Goal: Task Accomplishment & Management: Complete application form

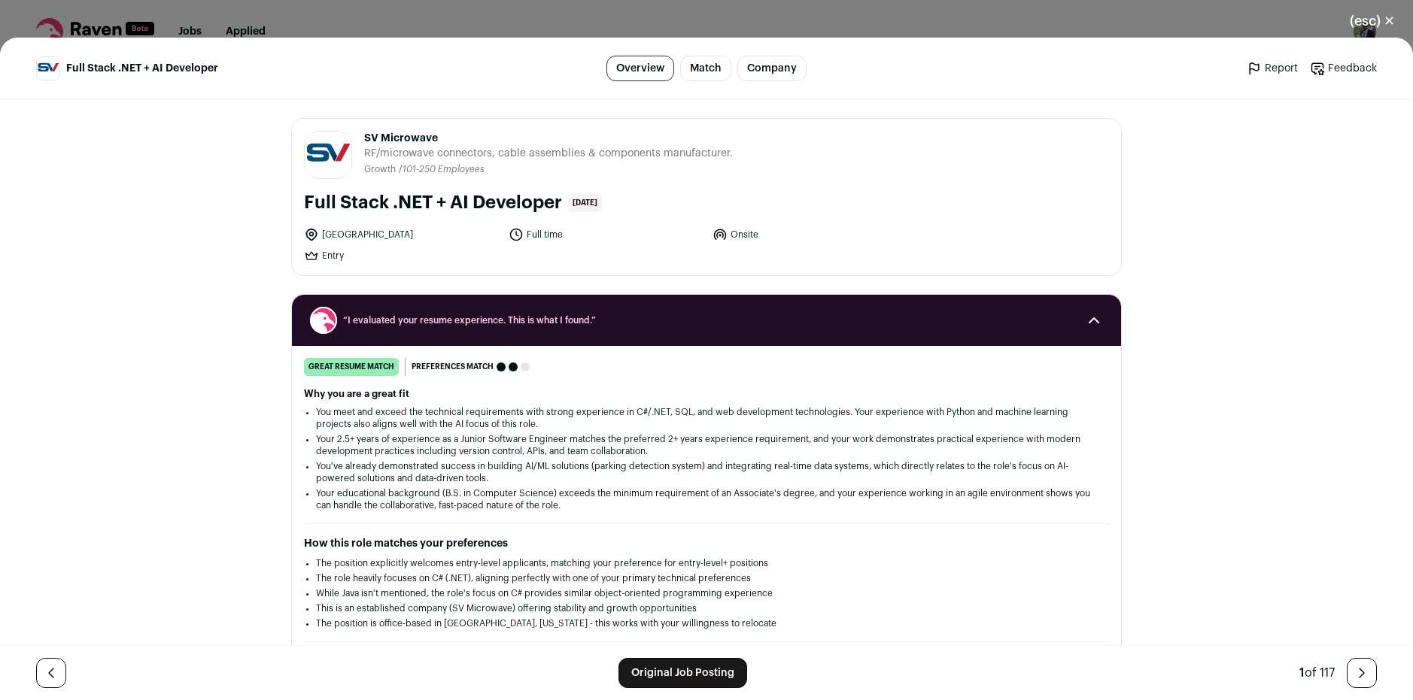
click at [670, 665] on link "Original Job Posting" at bounding box center [682, 673] width 129 height 30
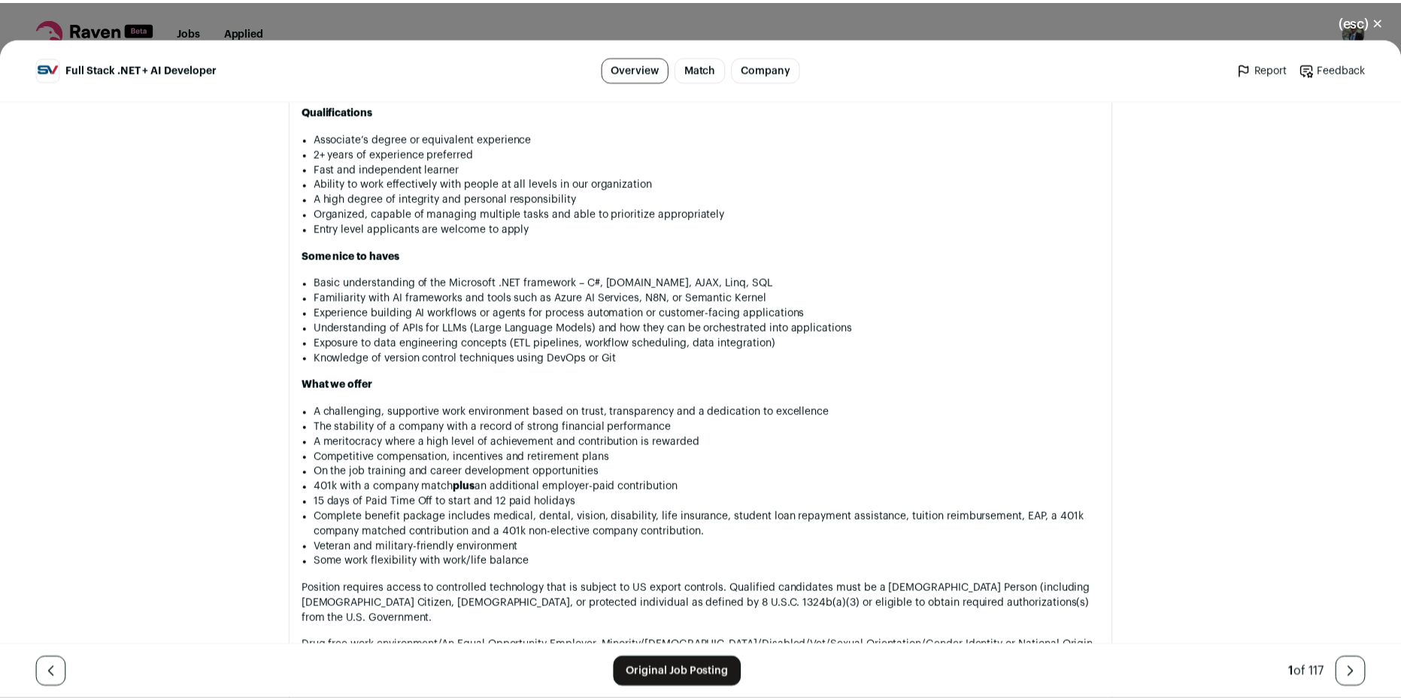
scroll to position [1130, 0]
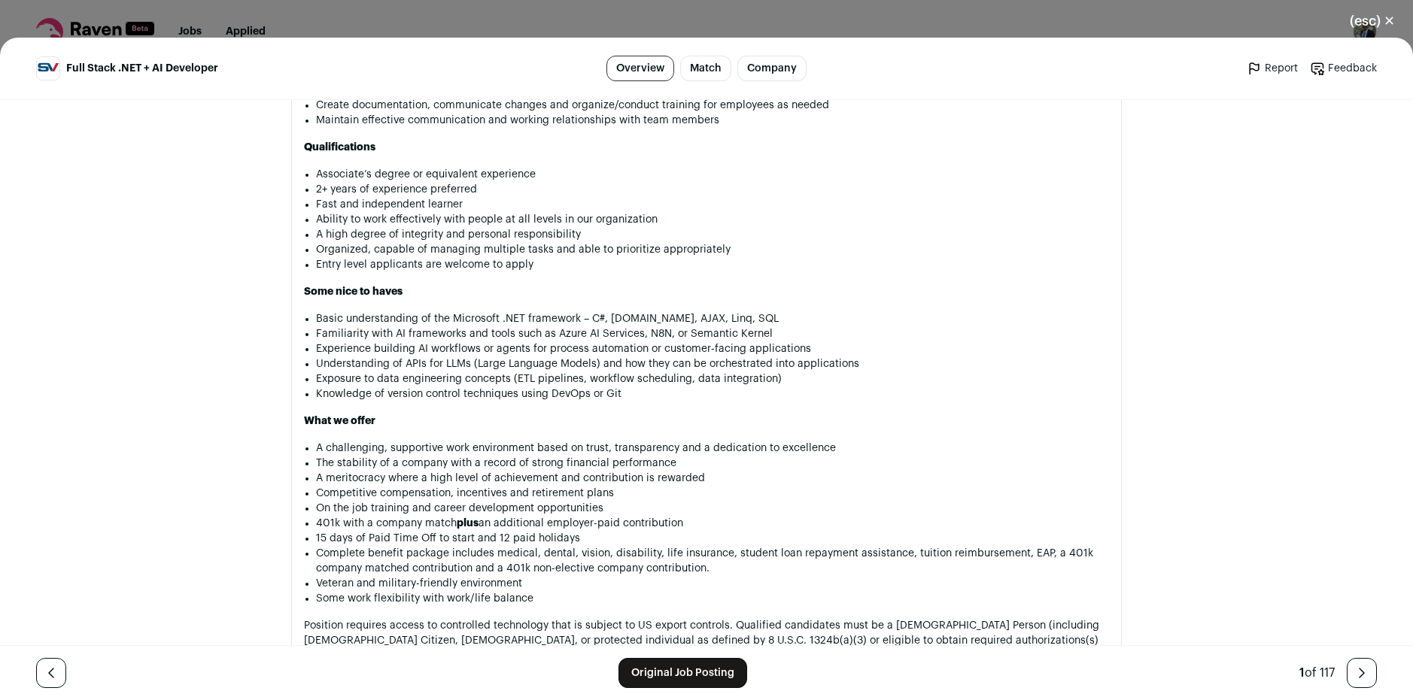
click at [899, 26] on div "(esc) ✕ Full Stack .NET + AI Developer Overview Match Company Report Feedback R…" at bounding box center [706, 350] width 1413 height 700
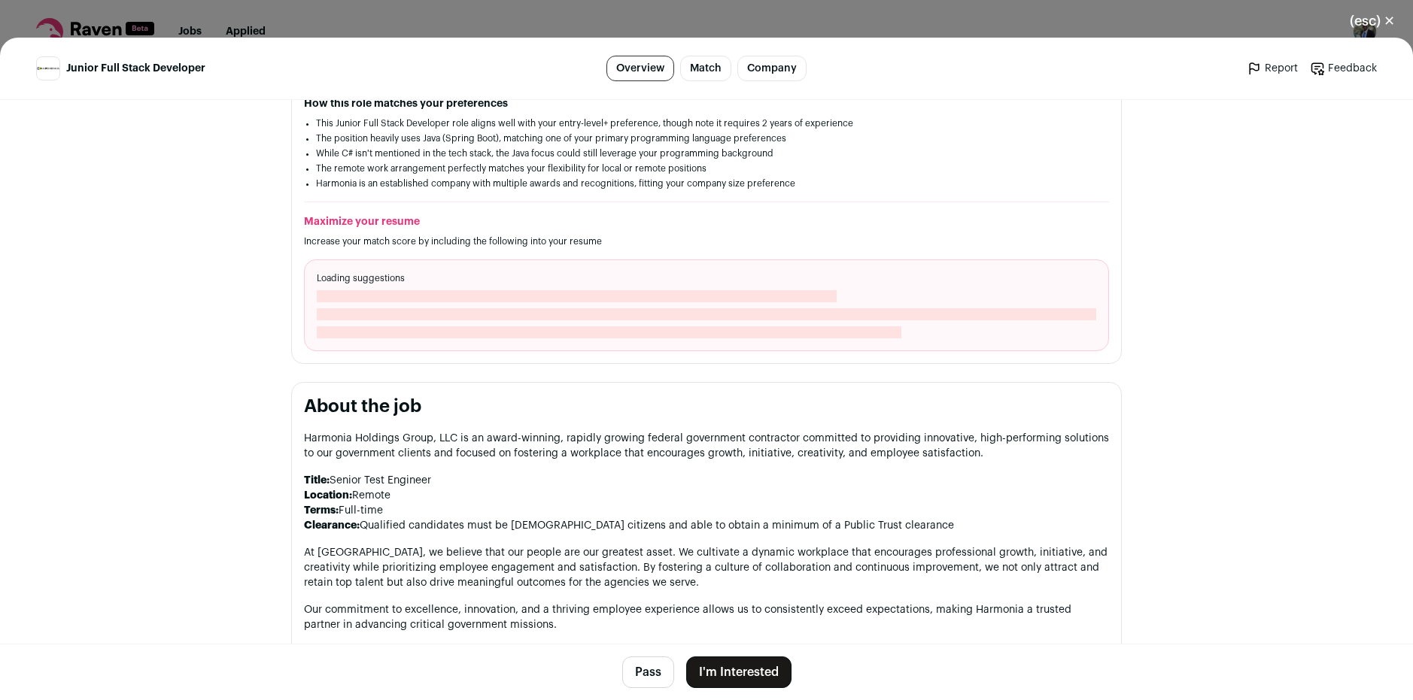
scroll to position [301, 0]
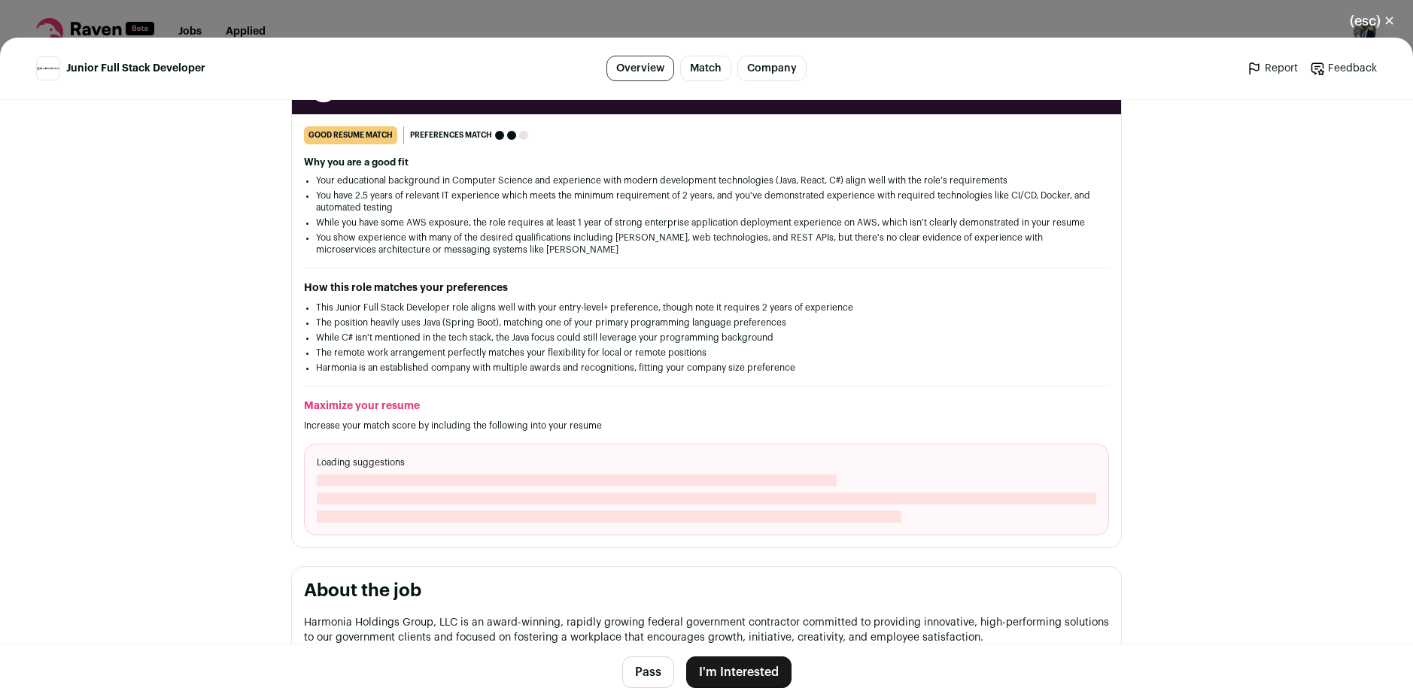
click at [566, 245] on li "You show experience with many of the desired qualifications including [PERSON_N…" at bounding box center [706, 244] width 781 height 24
click at [733, 667] on button "I'm Interested" at bounding box center [738, 673] width 105 height 32
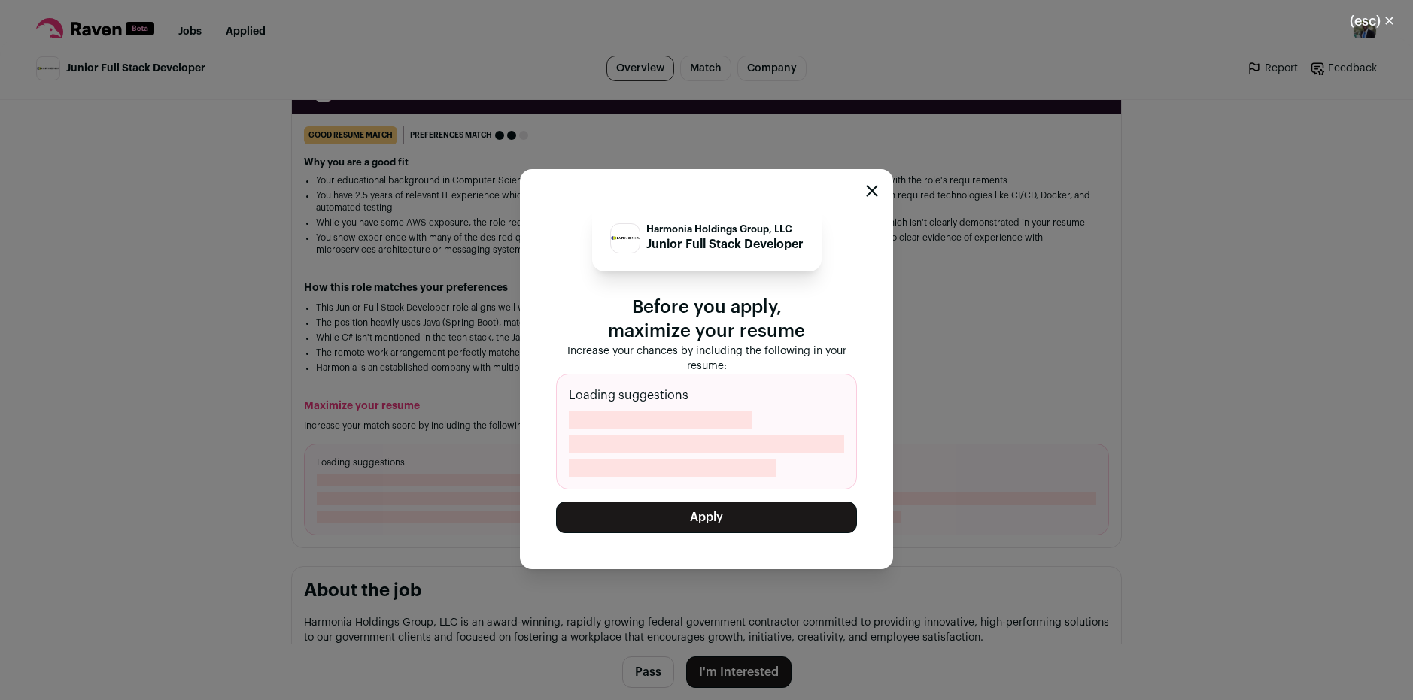
click at [688, 527] on button "Apply" at bounding box center [706, 518] width 301 height 32
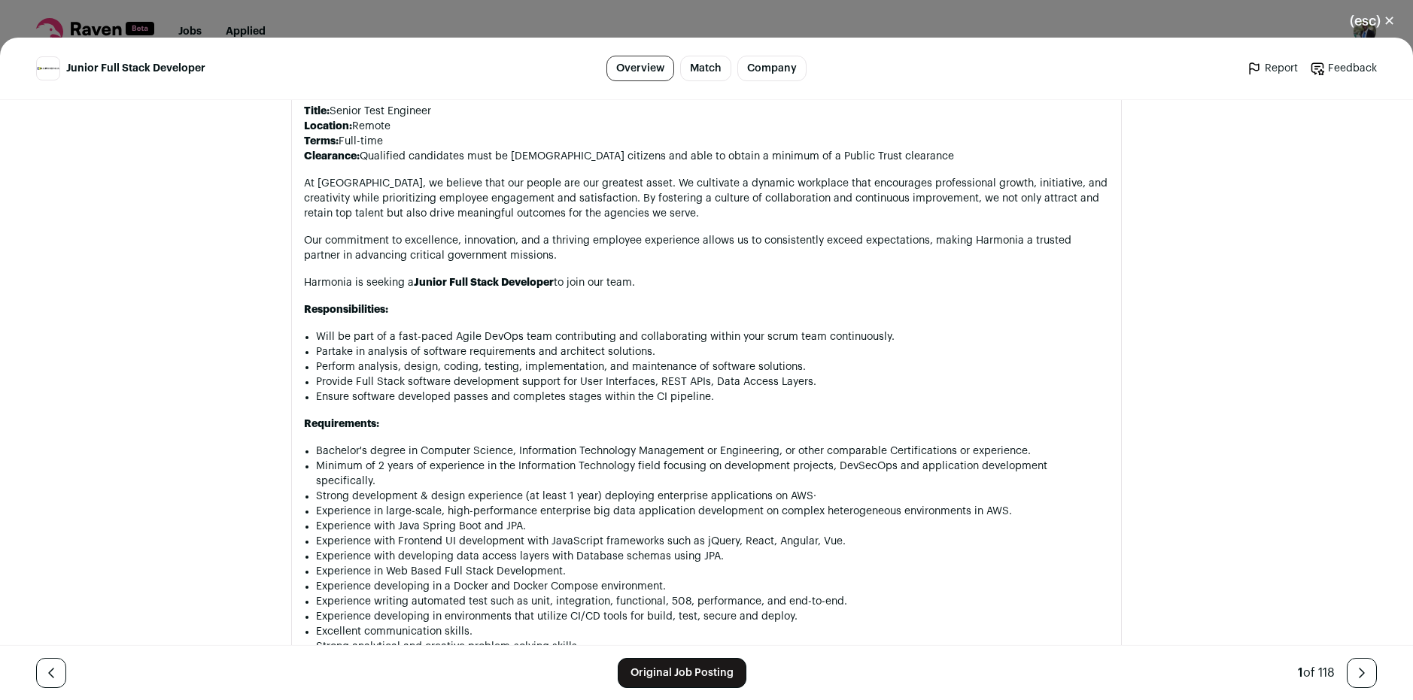
scroll to position [1053, 0]
